Goal: Transaction & Acquisition: Download file/media

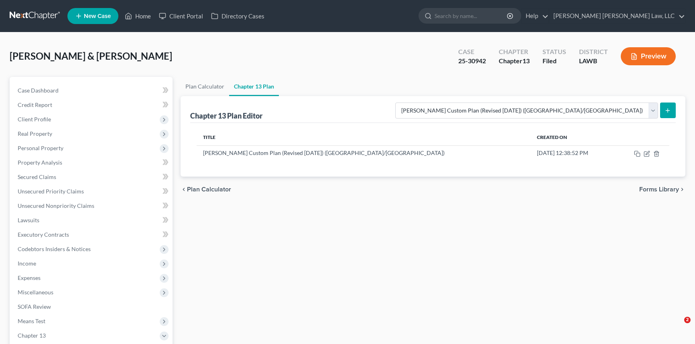
select select "1"
click at [142, 14] on link "Home" at bounding box center [138, 16] width 34 height 14
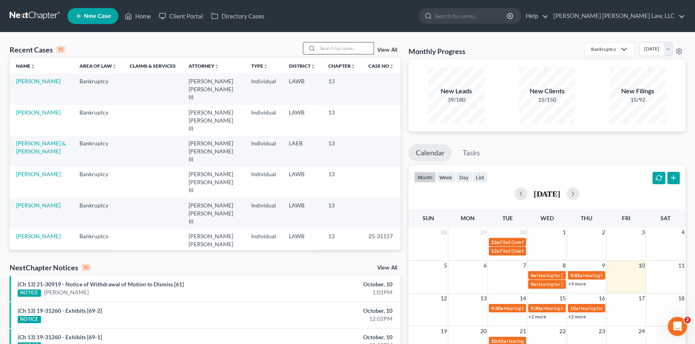
click at [320, 47] on input "search" at bounding box center [345, 49] width 56 height 12
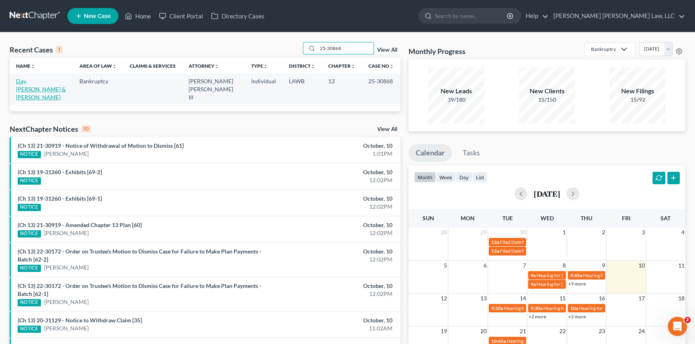
type input "25-30868"
click at [36, 83] on link "Day, [PERSON_NAME] & [PERSON_NAME]" at bounding box center [41, 89] width 50 height 23
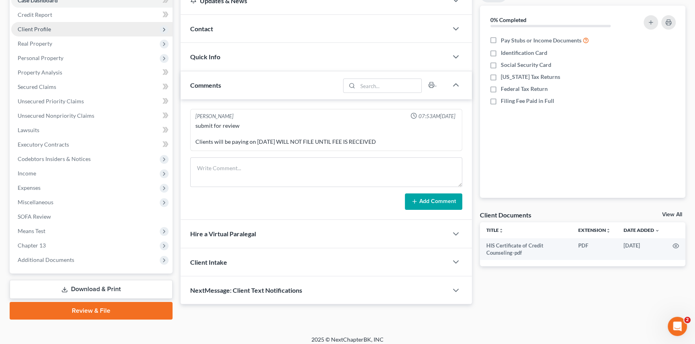
scroll to position [95, 0]
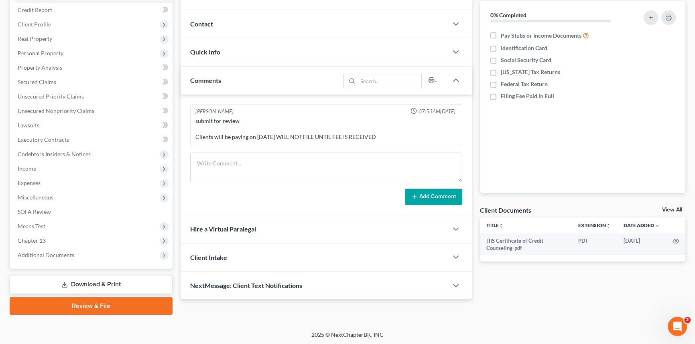
click at [101, 289] on link "Download & Print" at bounding box center [91, 285] width 163 height 19
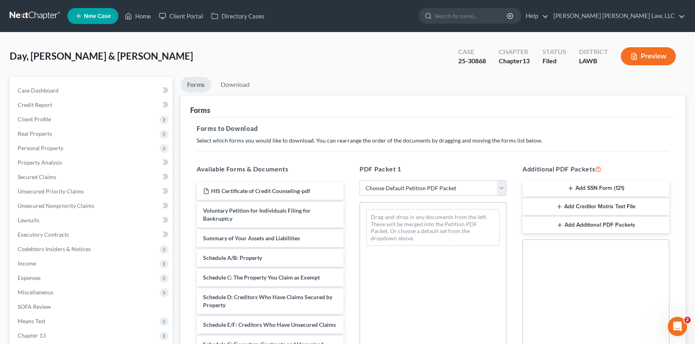
click at [405, 184] on select "Choose Default Petition PDF Packet Complete Bankruptcy Petition (all forms and …" at bounding box center [432, 188] width 147 height 16
select select "2"
click at [359, 180] on select "Choose Default Petition PDF Packet Complete Bankruptcy Petition (all forms and …" at bounding box center [432, 188] width 147 height 16
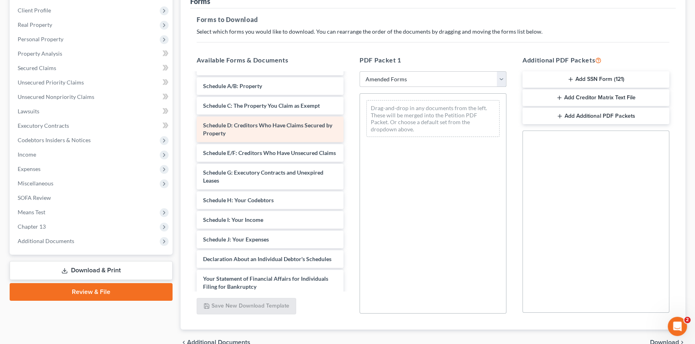
scroll to position [109, 0]
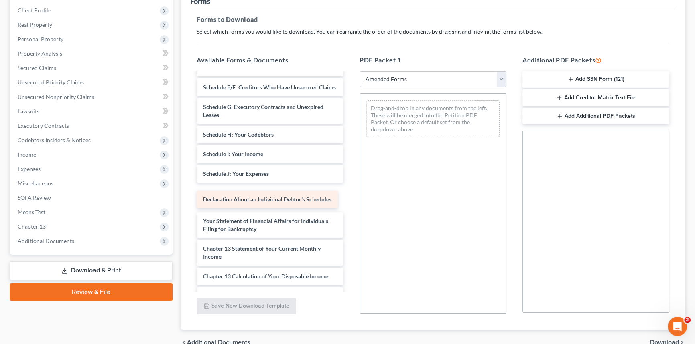
drag, startPoint x: 297, startPoint y: 206, endPoint x: 455, endPoint y: 155, distance: 166.4
click at [350, 155] on div "Declaration About an Individual Debtor's Schedules Voluntary Petition for Indiv…" at bounding box center [270, 168] width 160 height 408
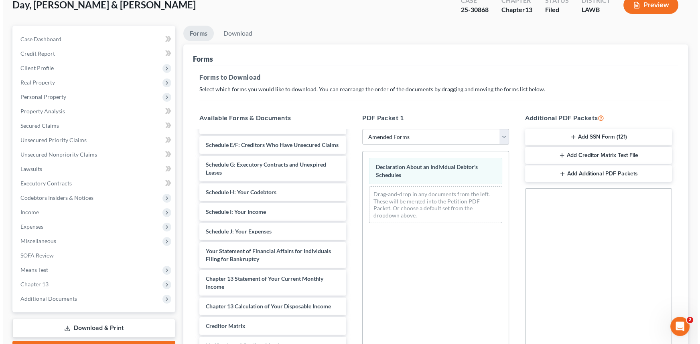
scroll to position [0, 0]
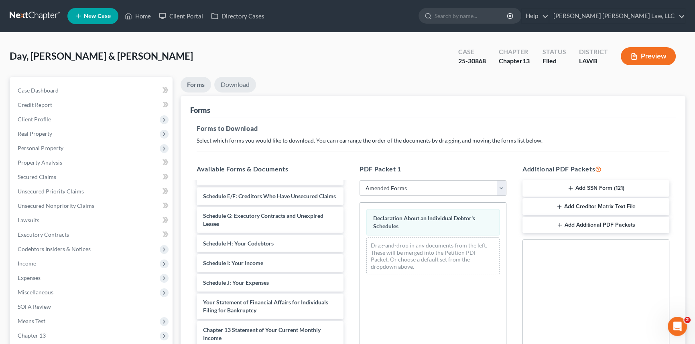
click at [243, 85] on link "Download" at bounding box center [235, 85] width 42 height 16
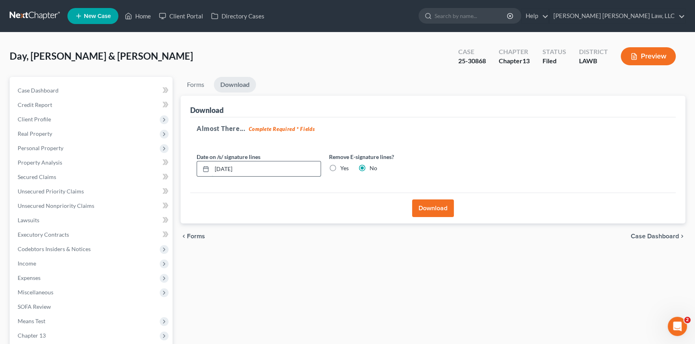
click at [273, 170] on input "[DATE]" at bounding box center [266, 169] width 109 height 15
click at [438, 209] on button "Download" at bounding box center [433, 209] width 42 height 18
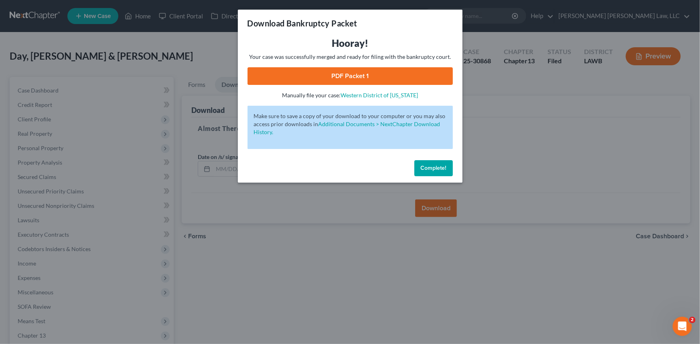
click at [324, 77] on link "PDF Packet 1" at bounding box center [349, 76] width 205 height 18
